Goal: Information Seeking & Learning: Learn about a topic

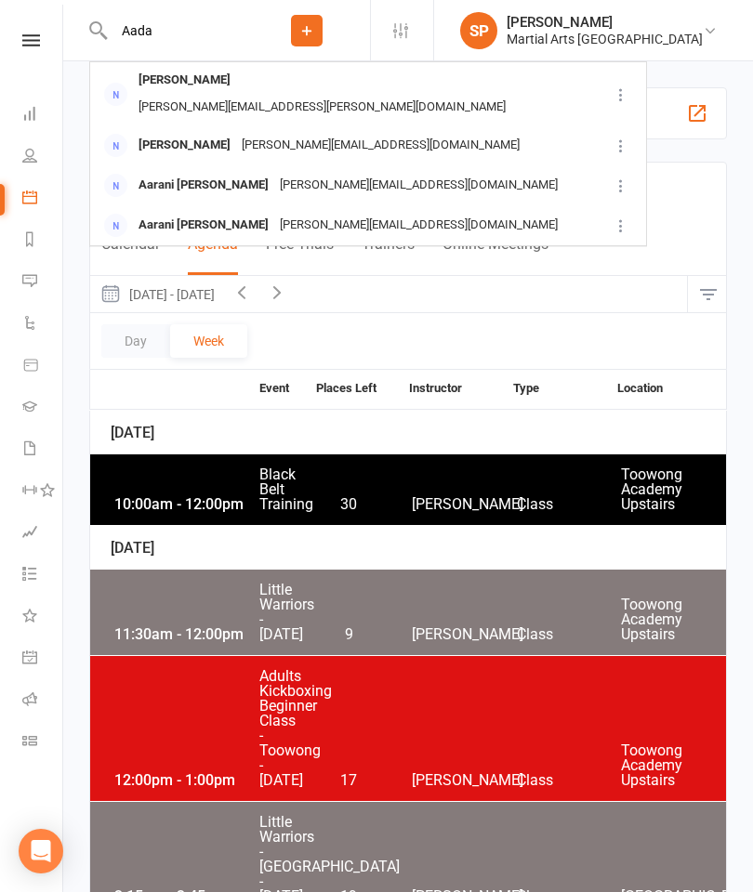
type input "Aada"
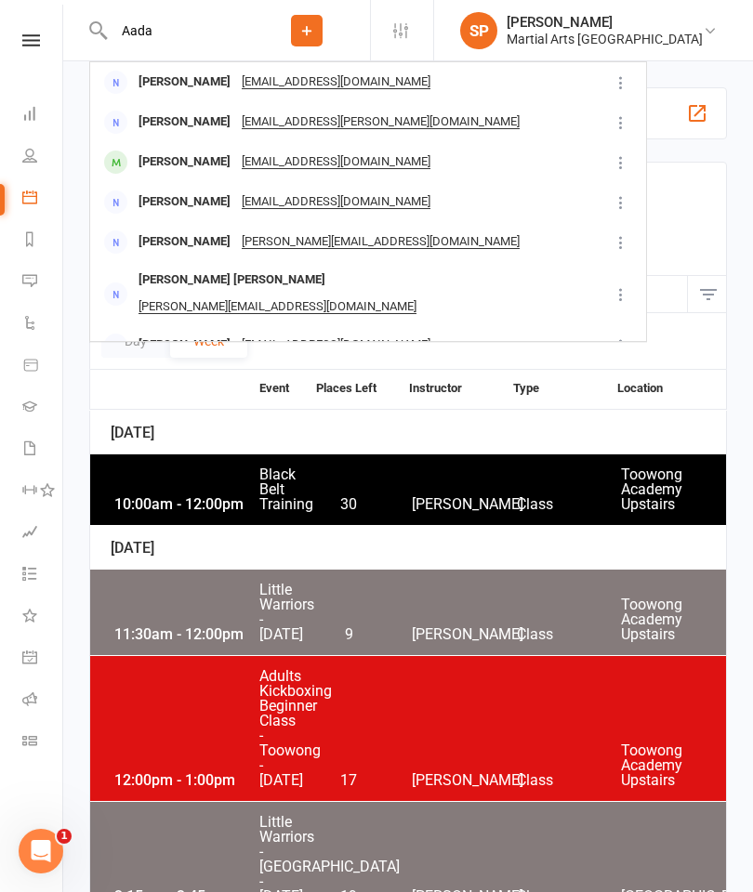
click at [156, 174] on div "[PERSON_NAME]" at bounding box center [184, 162] width 103 height 27
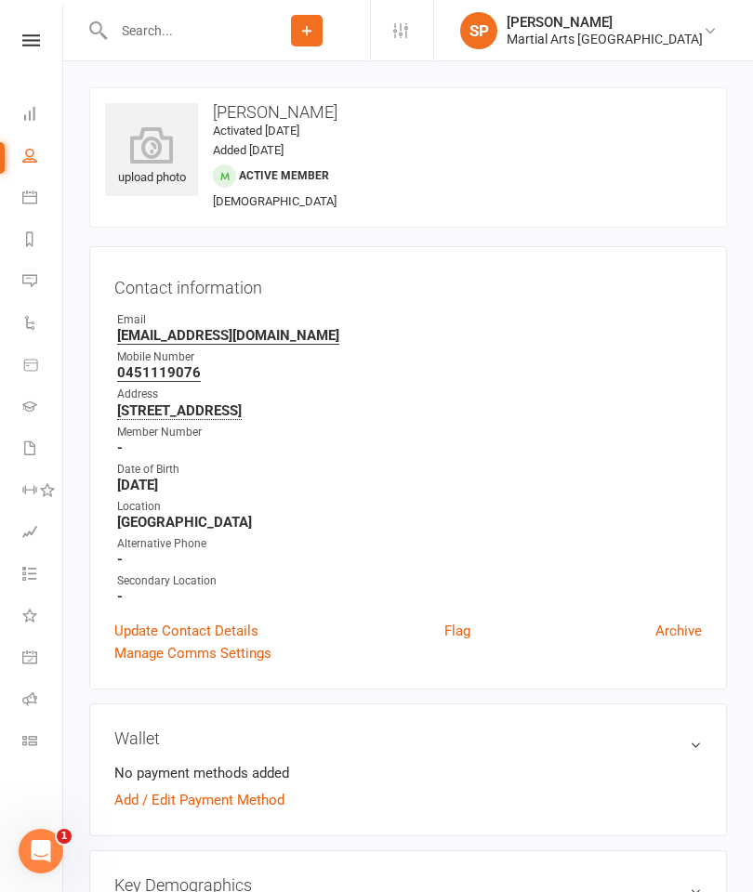
click at [143, 142] on icon at bounding box center [151, 144] width 93 height 37
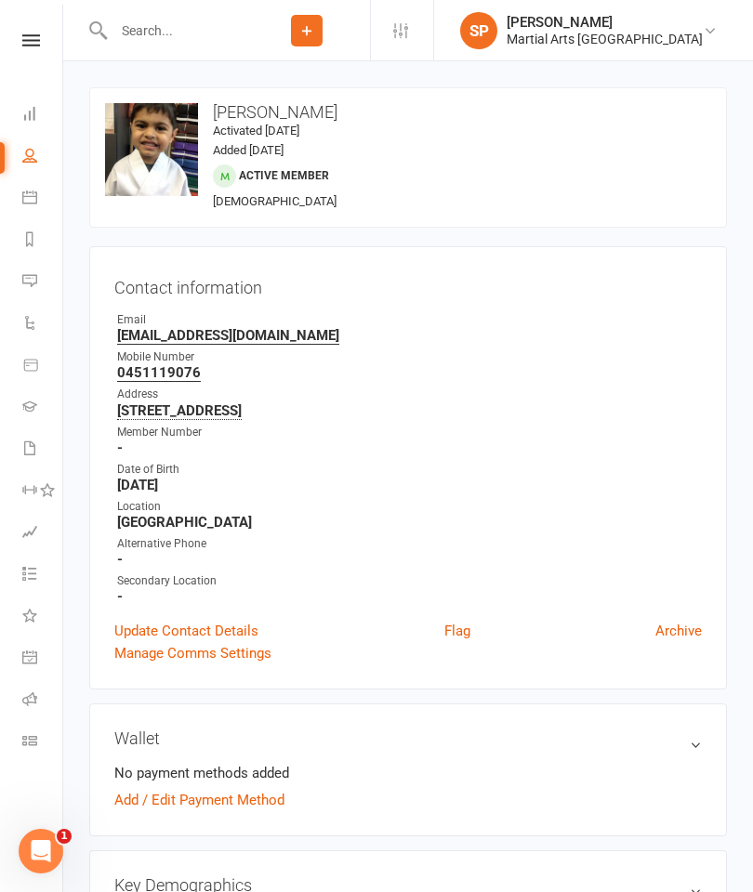
click at [572, 424] on div "Member Number" at bounding box center [409, 433] width 585 height 18
click at [173, 42] on input "text" at bounding box center [176, 31] width 136 height 26
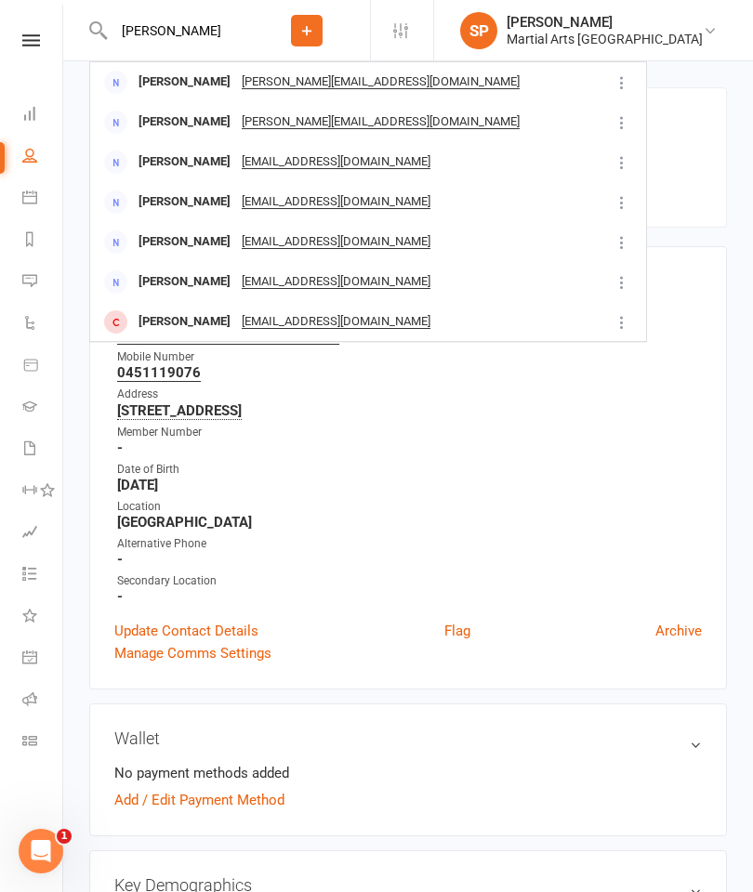
type input "Olivia"
click at [525, 463] on div "Date of Birth" at bounding box center [409, 470] width 585 height 18
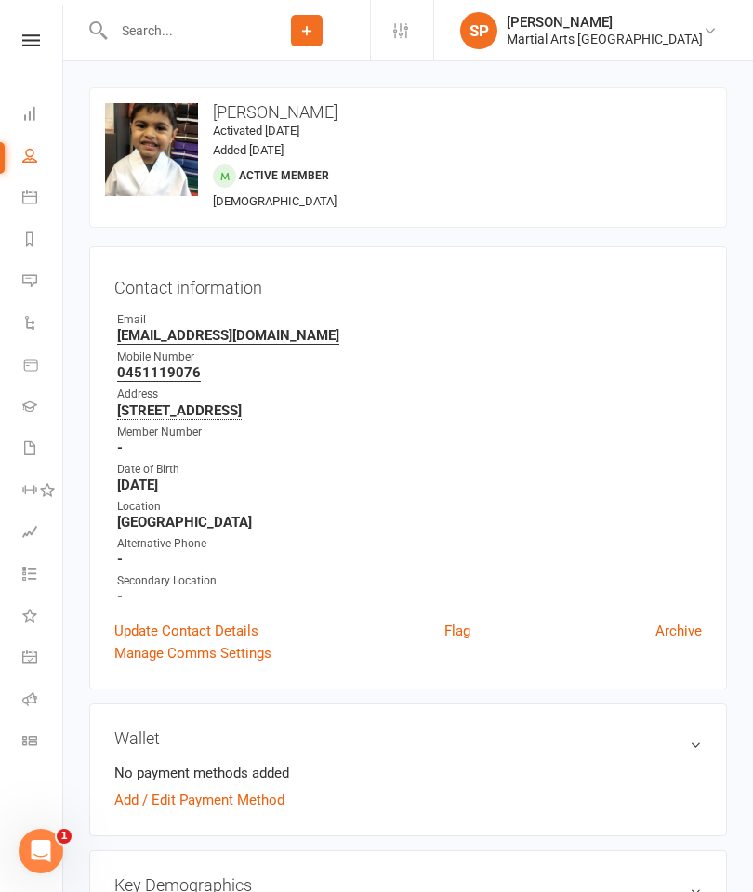
click at [40, 206] on link "Calendar" at bounding box center [43, 199] width 42 height 42
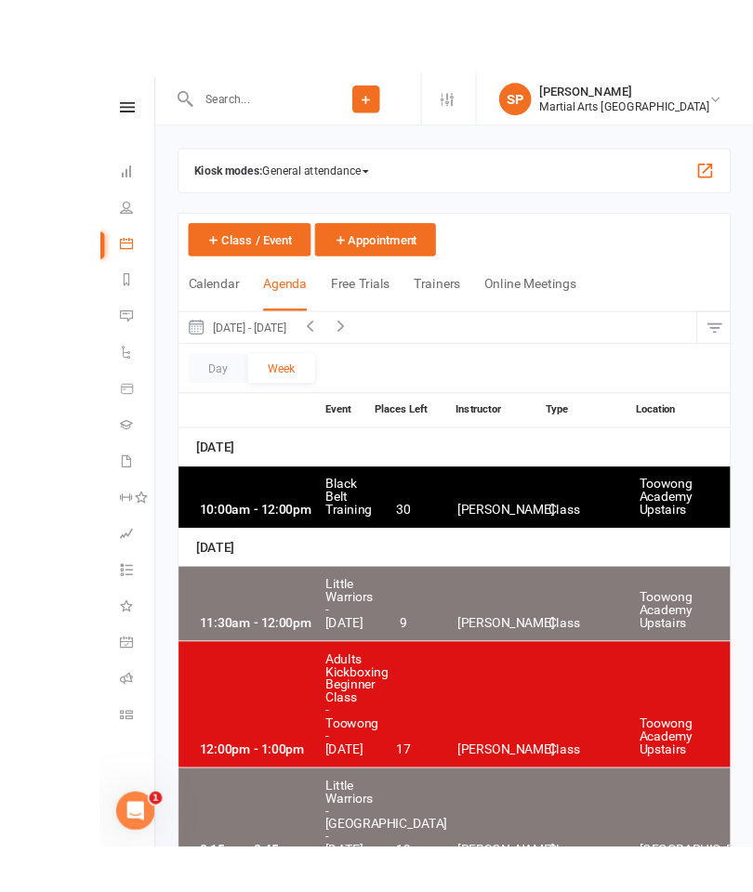
scroll to position [135, 0]
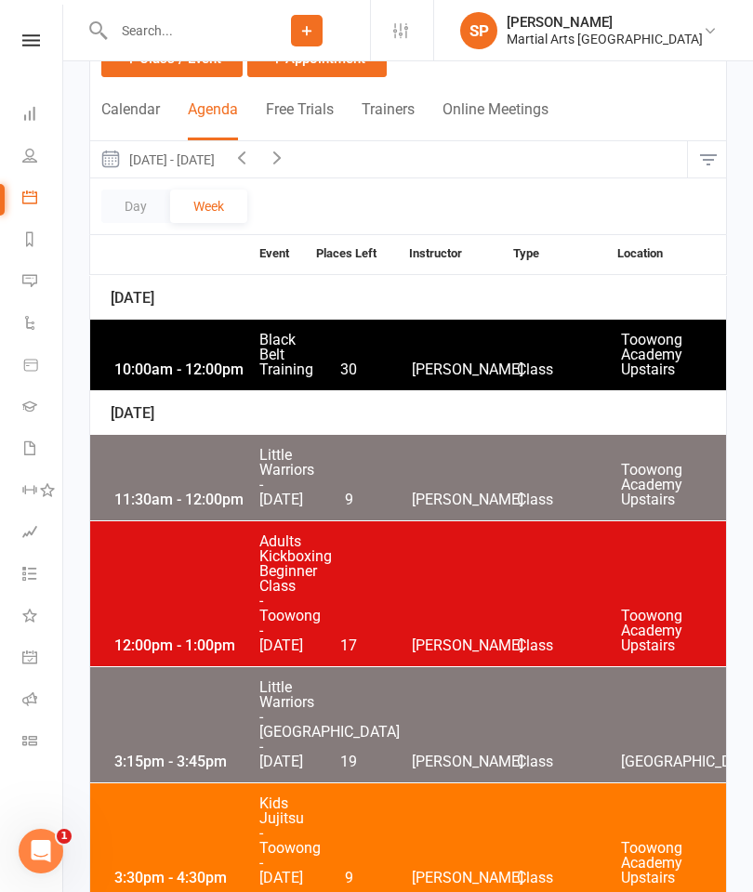
click at [702, 147] on button "button" at bounding box center [708, 159] width 40 height 37
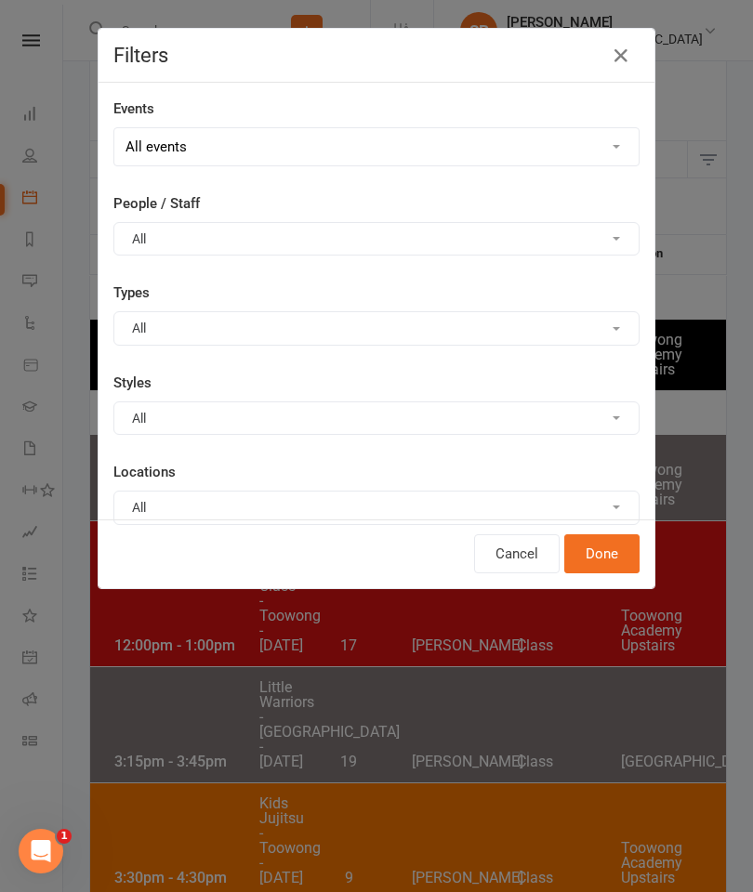
click at [260, 512] on button "All" at bounding box center [376, 507] width 526 height 33
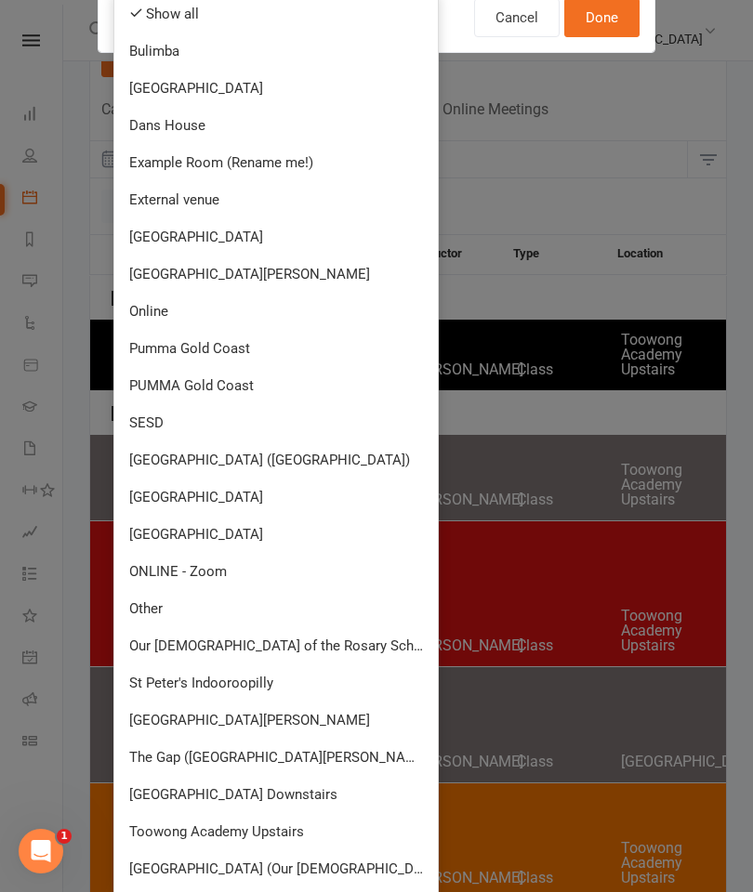
scroll to position [535, 0]
click at [329, 537] on link "[GEOGRAPHIC_DATA]" at bounding box center [275, 535] width 323 height 37
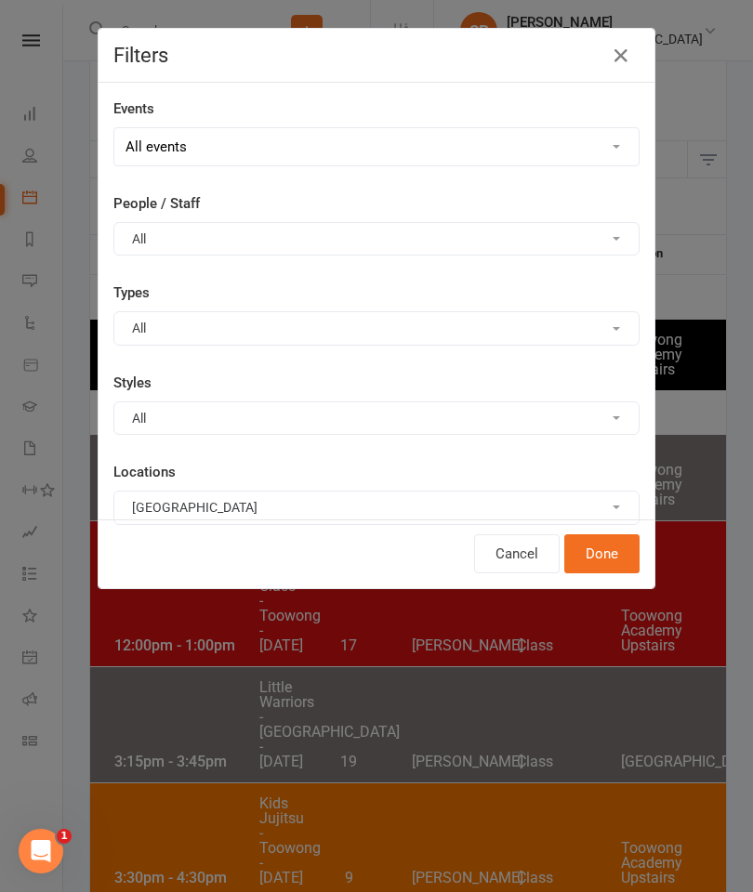
scroll to position [0, 0]
click at [594, 539] on button "Done" at bounding box center [601, 553] width 75 height 39
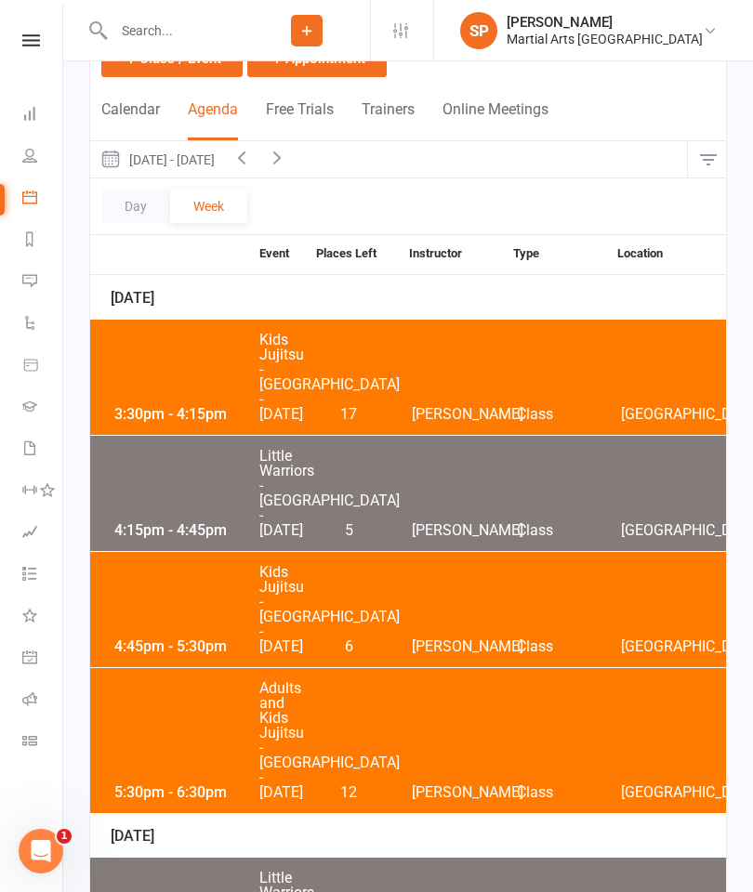
click at [252, 155] on icon "button" at bounding box center [241, 157] width 20 height 20
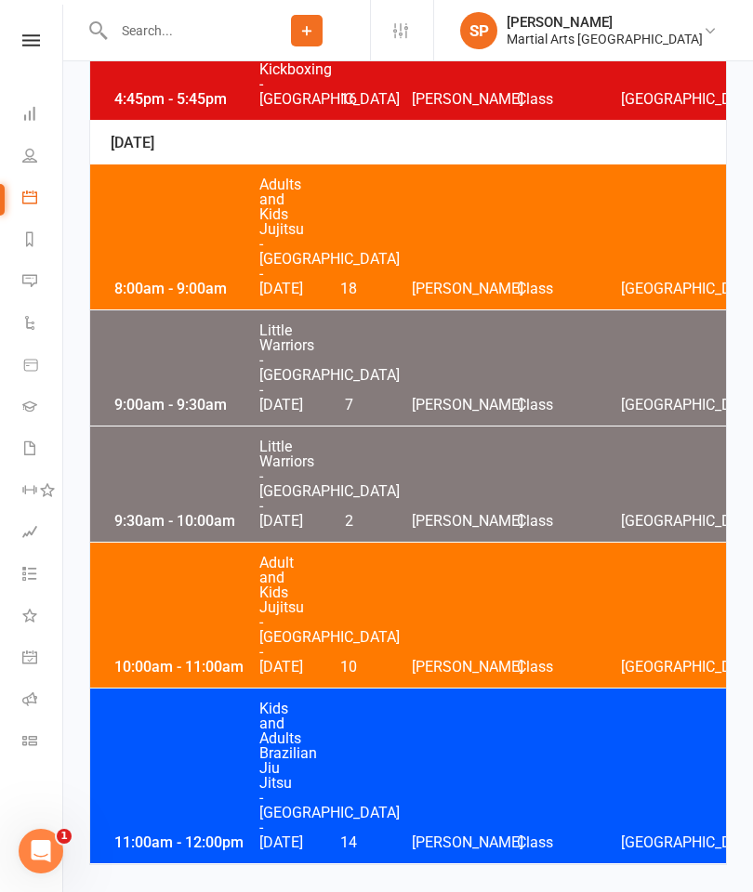
scroll to position [3457, 0]
click at [425, 506] on div "9:30am - 10:00am Little Warriors - Jamboree Heights - Saturday 2 Shane Philpot …" at bounding box center [408, 484] width 636 height 115
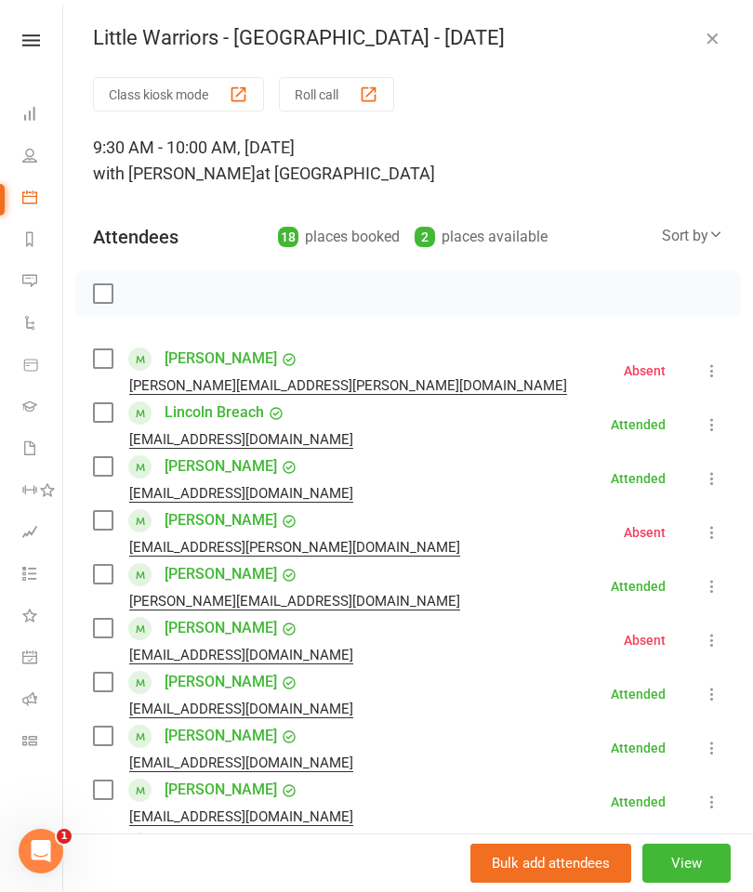
click at [698, 55] on div "Little Warriors - Jamboree Heights - Saturday Class kiosk mode Roll call 9:30 A…" at bounding box center [408, 446] width 690 height 892
click at [698, 62] on div "Little Warriors - Jamboree Heights - Saturday Class kiosk mode Roll call 9:30 A…" at bounding box center [408, 446] width 690 height 892
click at [713, 46] on icon "button" at bounding box center [712, 38] width 19 height 19
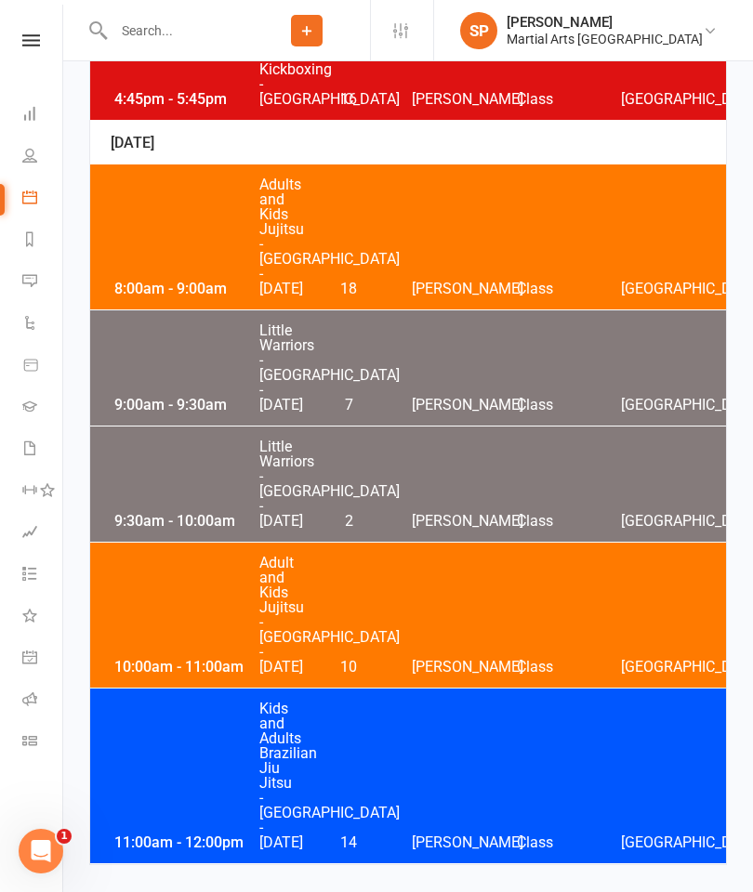
click at [517, 365] on div "9:00am - 9:30am Little Warriors - Jamboree Heights - Saturday 7 Shane Philpot C…" at bounding box center [408, 367] width 636 height 115
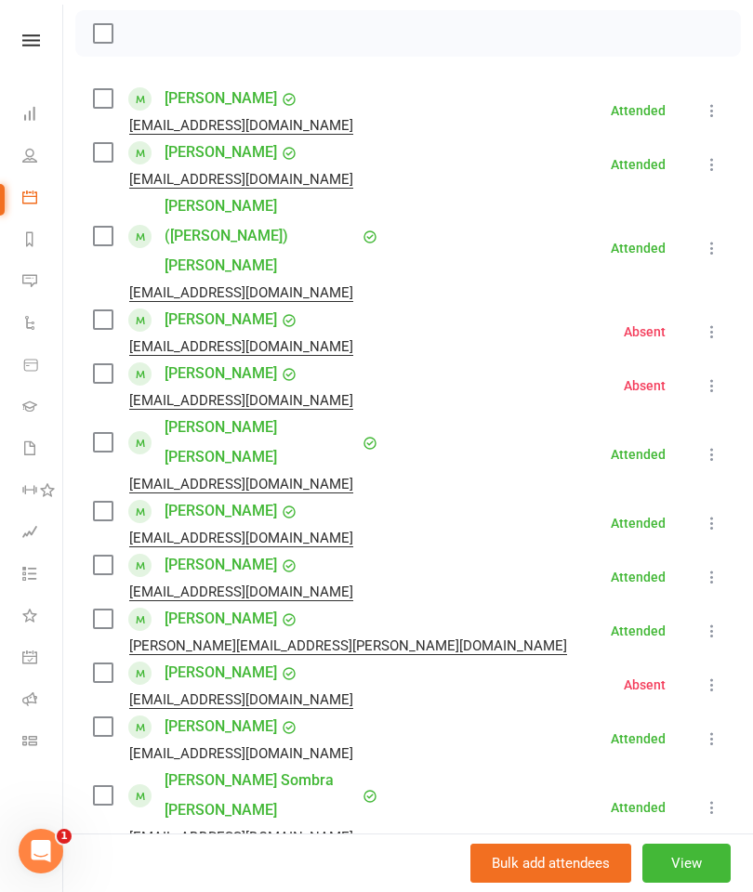
scroll to position [259, 0]
click at [265, 767] on link "Olivia Sombra Hughes" at bounding box center [260, 796] width 193 height 59
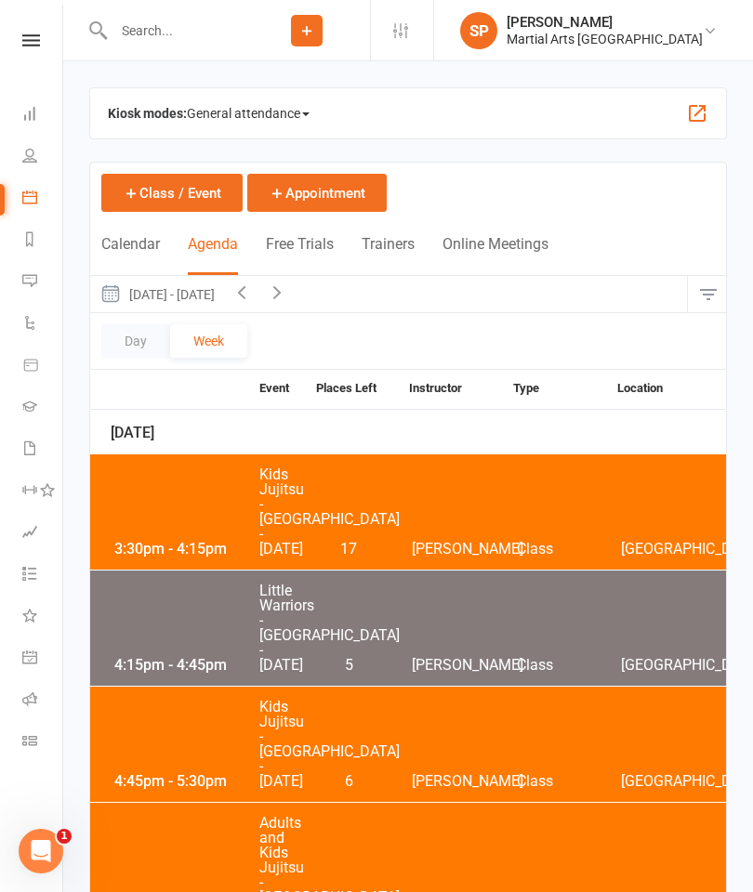
click at [252, 296] on icon "button" at bounding box center [241, 292] width 20 height 20
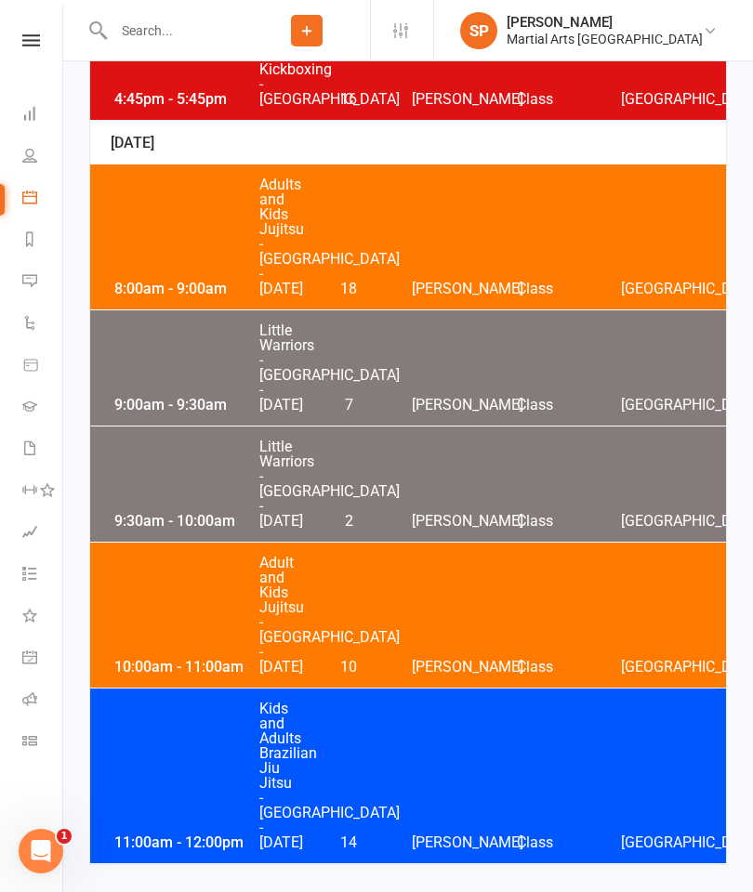
scroll to position [3472, 0]
click at [395, 499] on div "9:30am - 10:00am Little Warriors - Jamboree Heights - Saturday 2 Shane Philpot …" at bounding box center [408, 484] width 636 height 115
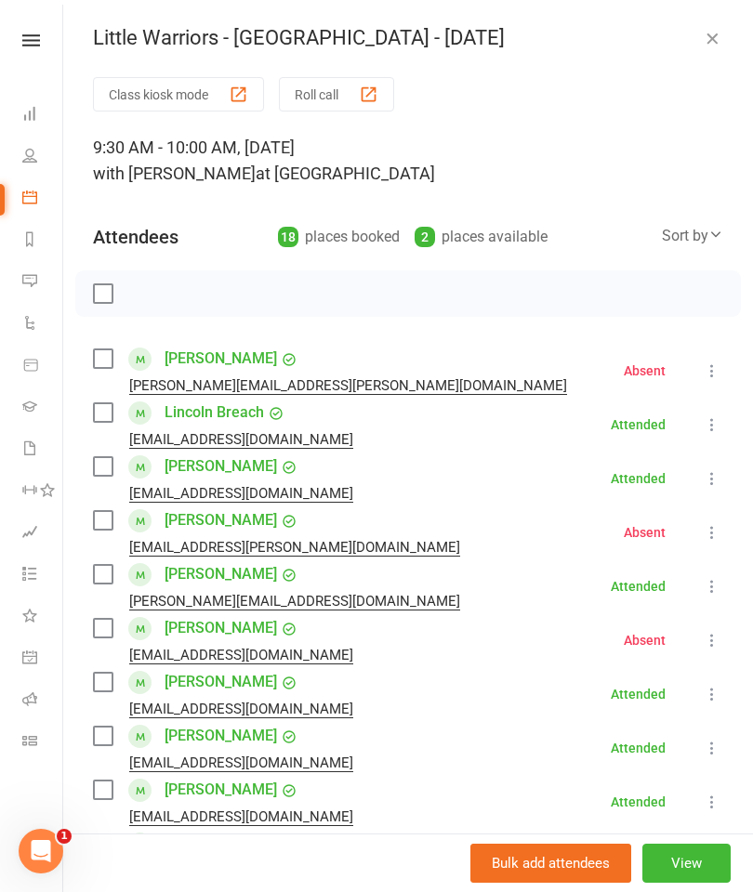
scroll to position [0, 0]
click at [721, 46] on button "button" at bounding box center [712, 38] width 22 height 22
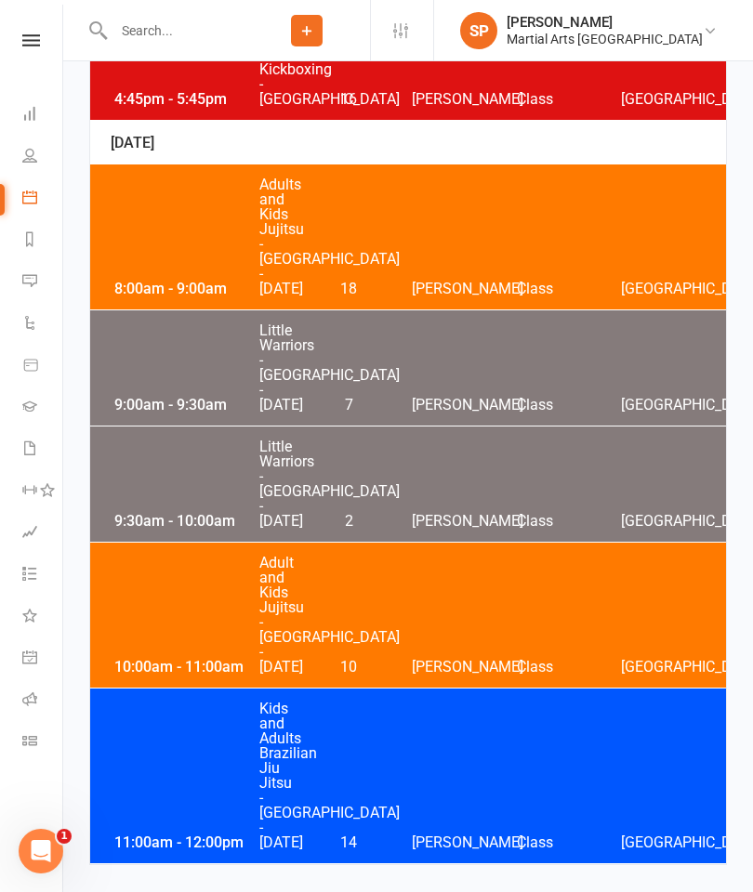
click at [411, 401] on div "9:00am - 9:30am Little Warriors - Jamboree Heights - Saturday 7 Shane Philpot C…" at bounding box center [408, 367] width 636 height 115
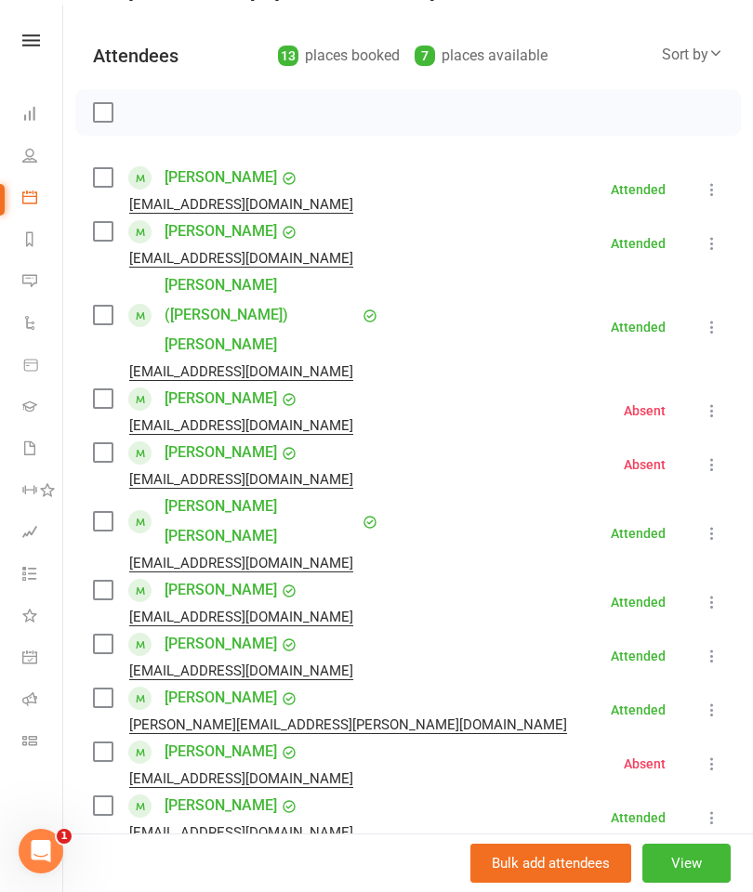
scroll to position [178, 0]
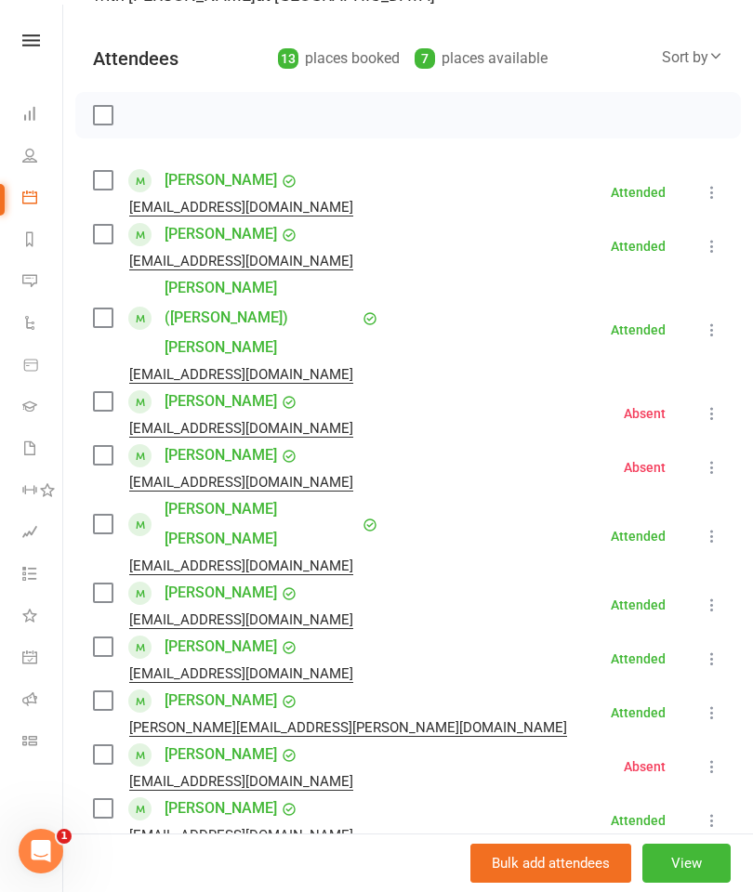
click at [214, 794] on link "Khush Shah" at bounding box center [220, 809] width 112 height 30
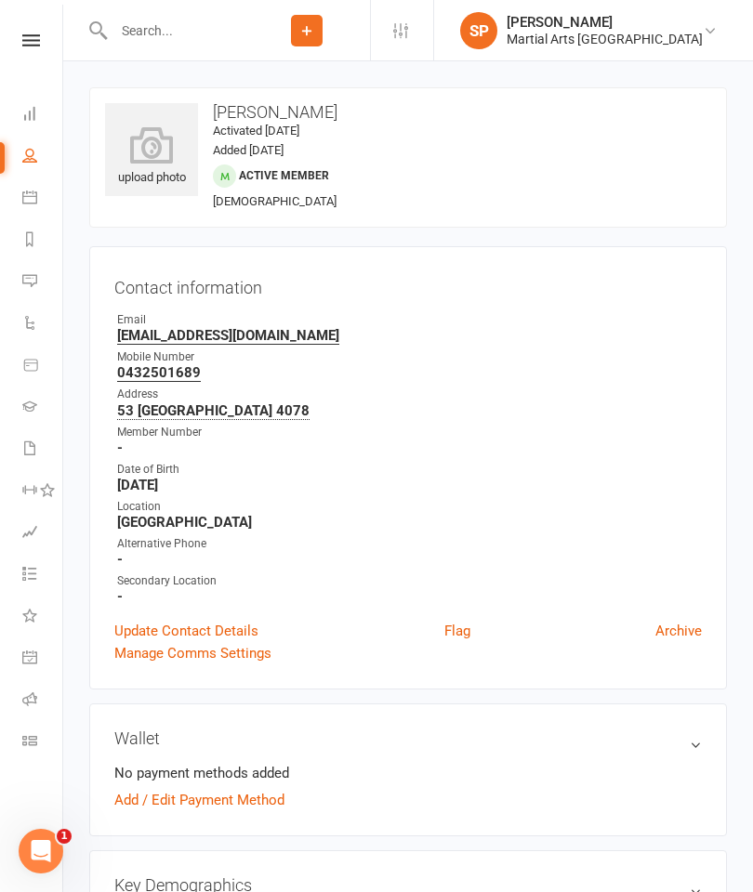
click at [42, 110] on link "Dashboard" at bounding box center [43, 116] width 42 height 42
